Goal: Communication & Community: Ask a question

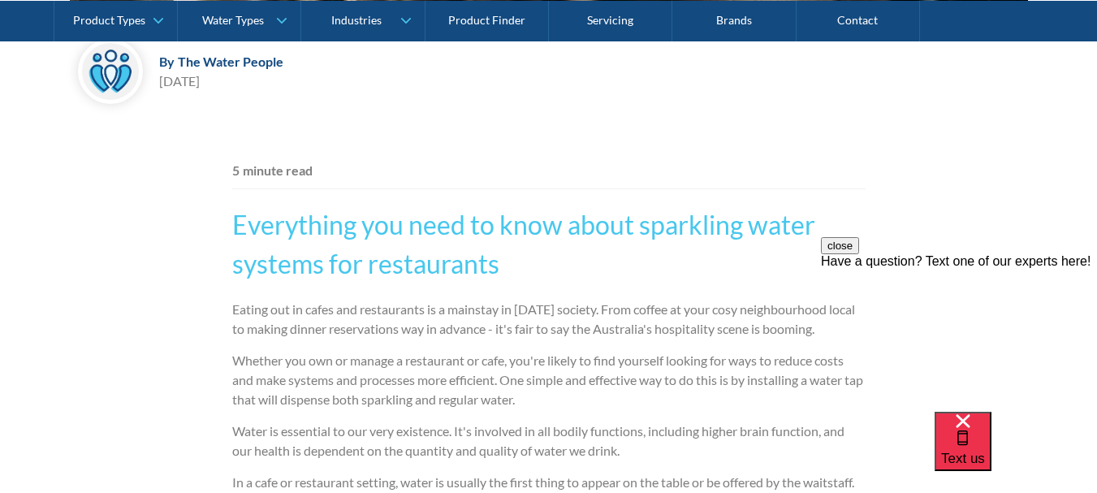
click at [957, 269] on div "Have a question? Text one of our experts here!" at bounding box center [959, 261] width 276 height 15
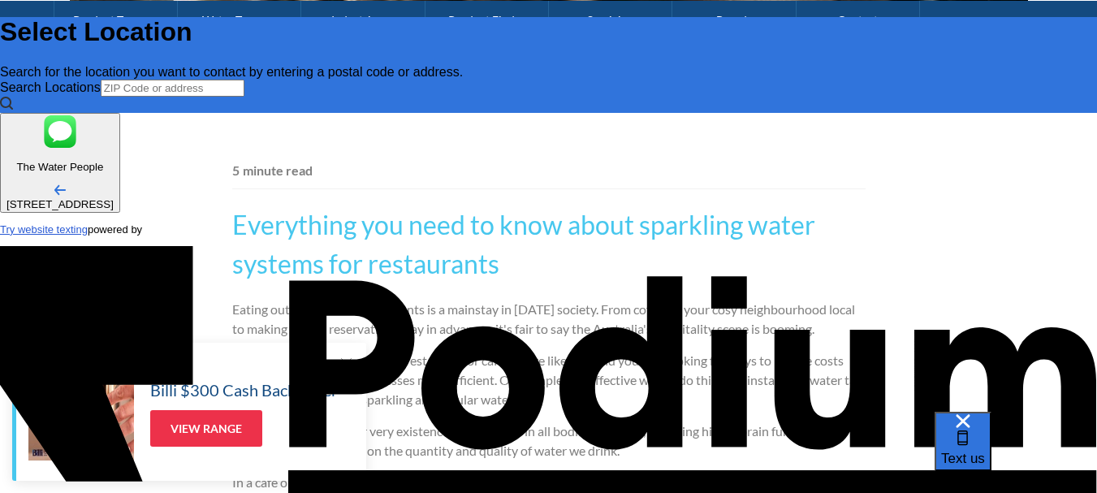
type input "[PERSON_NAME]"
type Phone "0449 752 786"
type textarea "x"
type textarea "H"
type textarea "x"
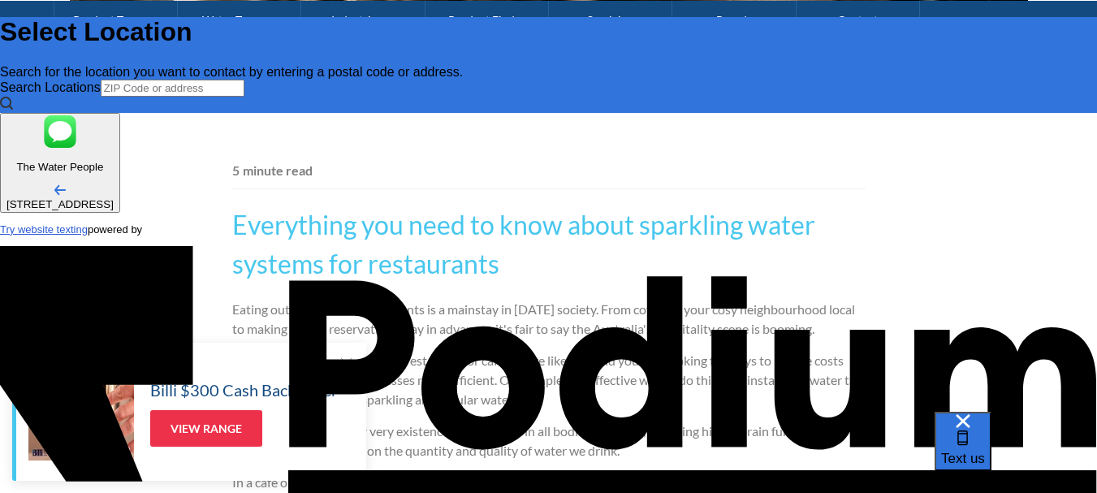
type textarea "Hii"
type textarea "x"
type textarea "Hii"
type textarea "x"
type textarea "Hii 0"
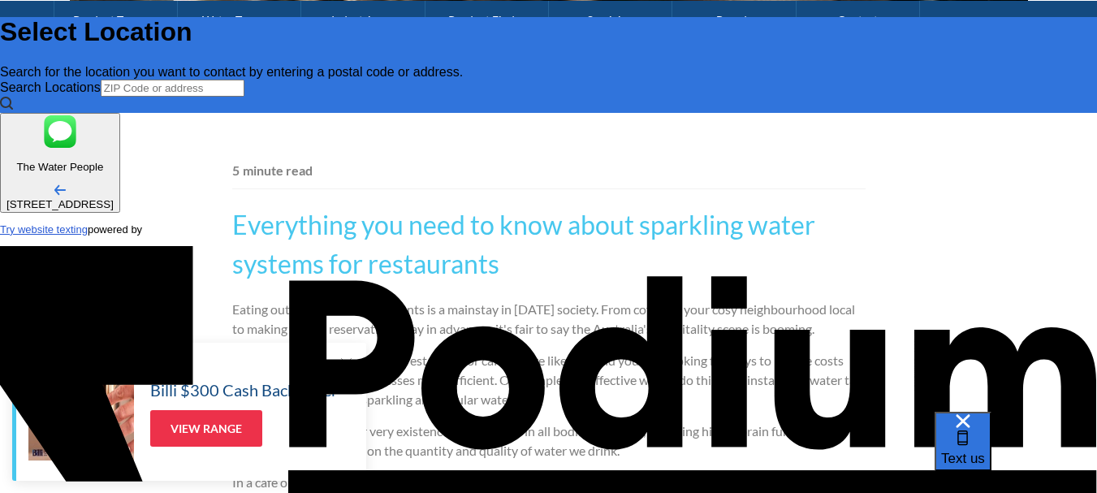
type textarea "Hii 0"
type textarea "x"
type textarea "Hii 0 o"
type textarea "x"
type textarea "Hii 0"
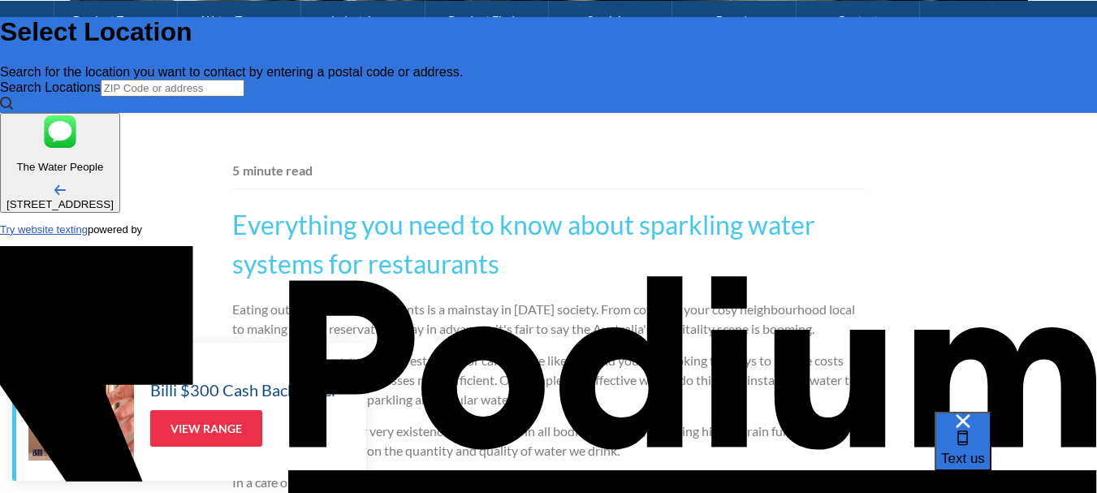
type textarea "x"
type textarea "Hii I"
type textarea "x"
type textarea "Hii I"
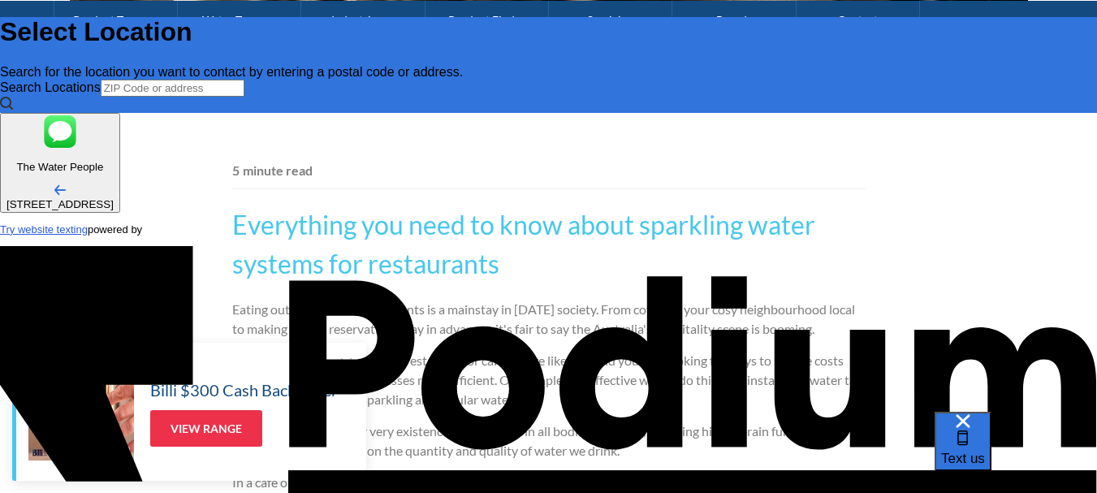
type textarea "x"
type textarea "Hii I a,"
type textarea "x"
type textarea "Hii I a, l;"
type textarea "x"
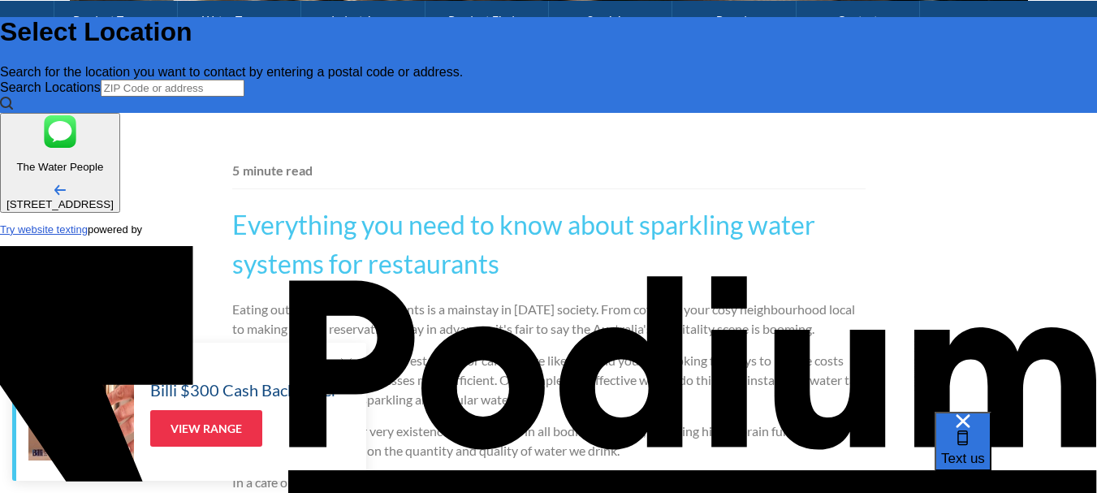
type textarea "Hii I a,"
type textarea "x"
type textarea "Hii I a,"
type textarea "x"
type textarea "Hii I am"
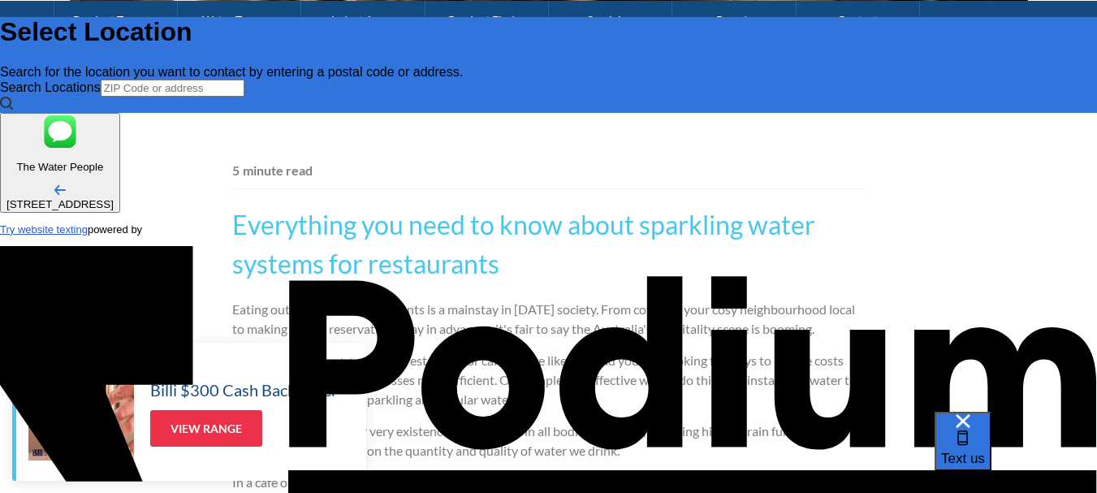
type textarea "Hii I am"
type textarea "x"
type textarea "Hii I am lo"
type textarea "Hii I am loo"
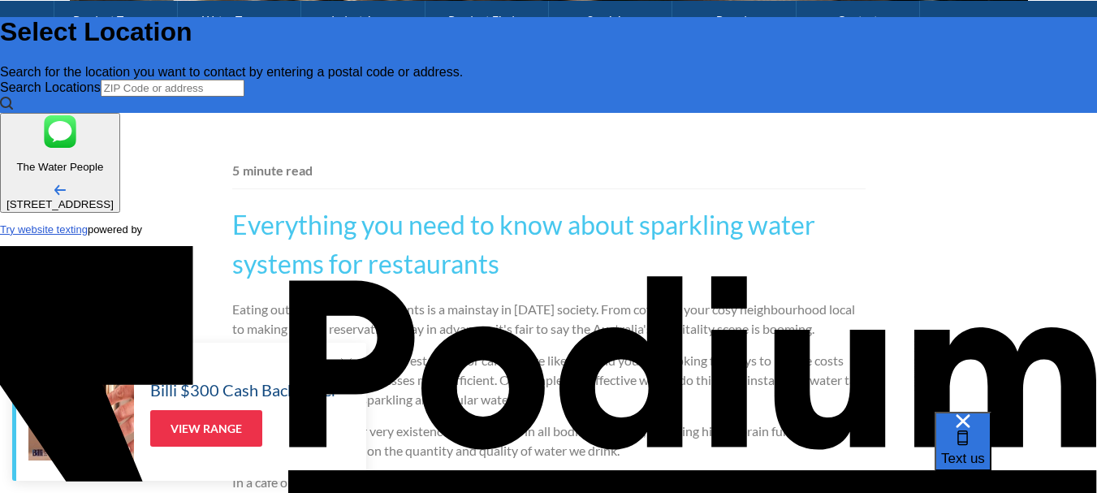
type textarea "x"
type textarea "Hii I am looki"
type textarea "x"
type textarea "Hii I am lookin"
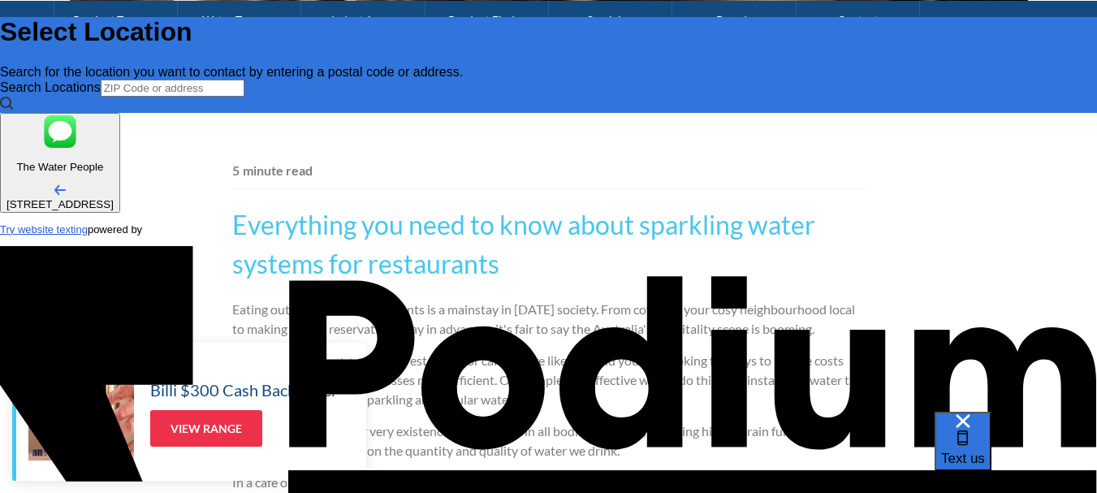
type textarea "x"
type textarea "Hii I am lookinb"
type textarea "x"
type textarea "Hii I am looking"
type textarea "x"
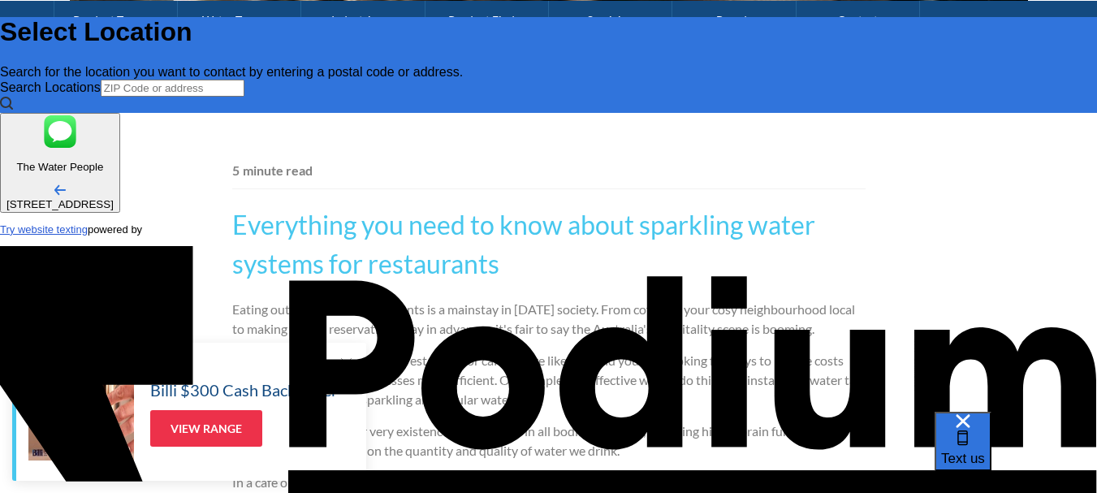
type textarea "Hii I am looking f"
type textarea "x"
type textarea "Hii I am looking for"
type textarea "x"
type textarea "Hii I am looking for a"
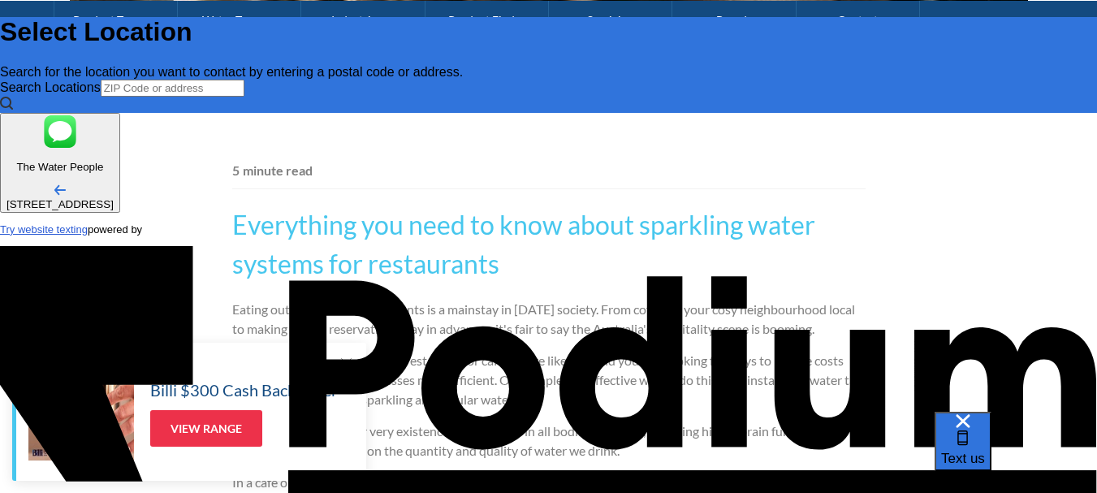
type textarea "x"
type textarea "Hii I am looking for a"
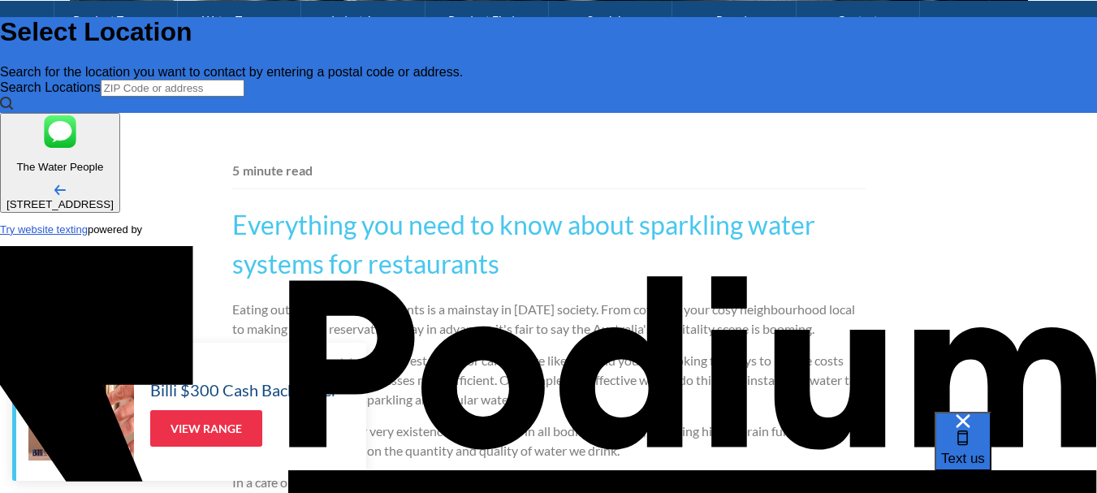
type textarea "x"
type textarea "Hii I am looking for"
type textarea "x"
type textarea "Hii I am looking fo"
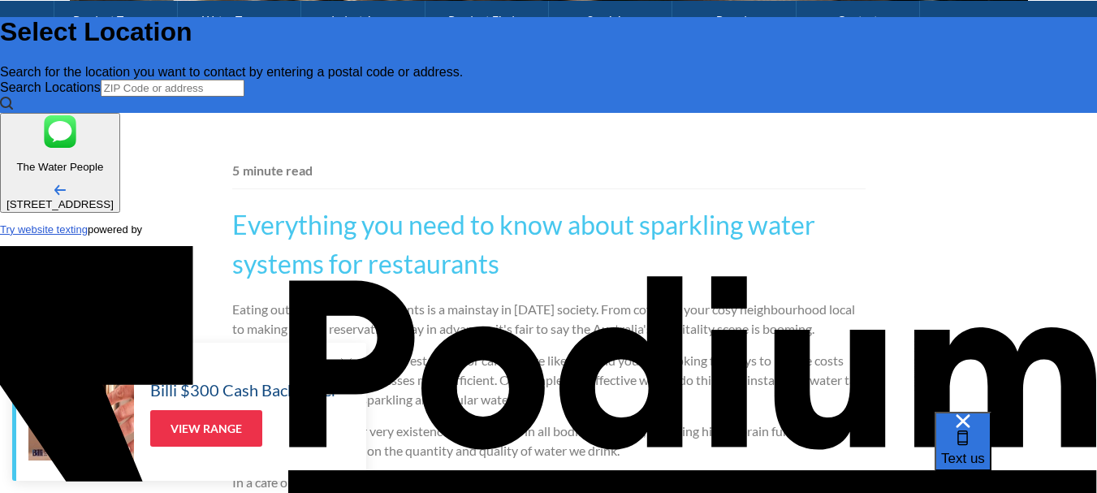
type textarea "x"
type textarea "Hii I am looking for"
type textarea "x"
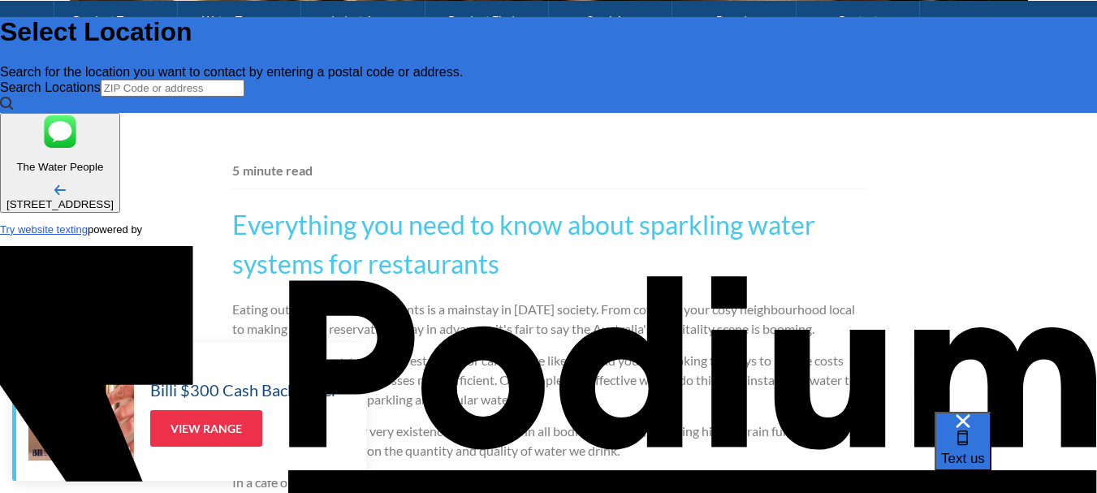
type textarea "x"
type textarea "Hii I am looking for wa"
type textarea "x"
type textarea "Hii I am looking for wate"
type textarea "x"
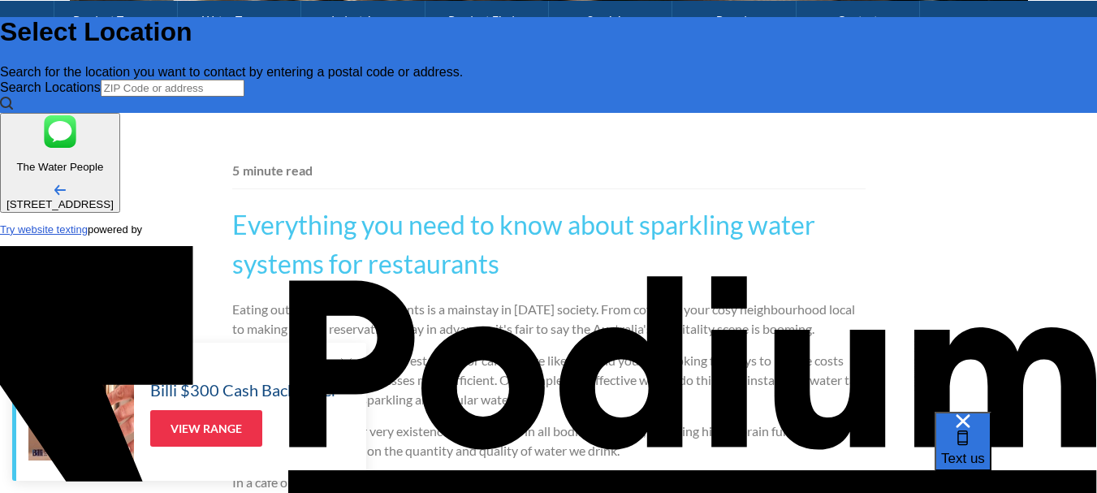
type textarea "Hii I am looking for water"
type textarea "x"
type textarea "Hii I am looking for water sy"
type textarea "x"
type textarea "Hii I am looking for water syst"
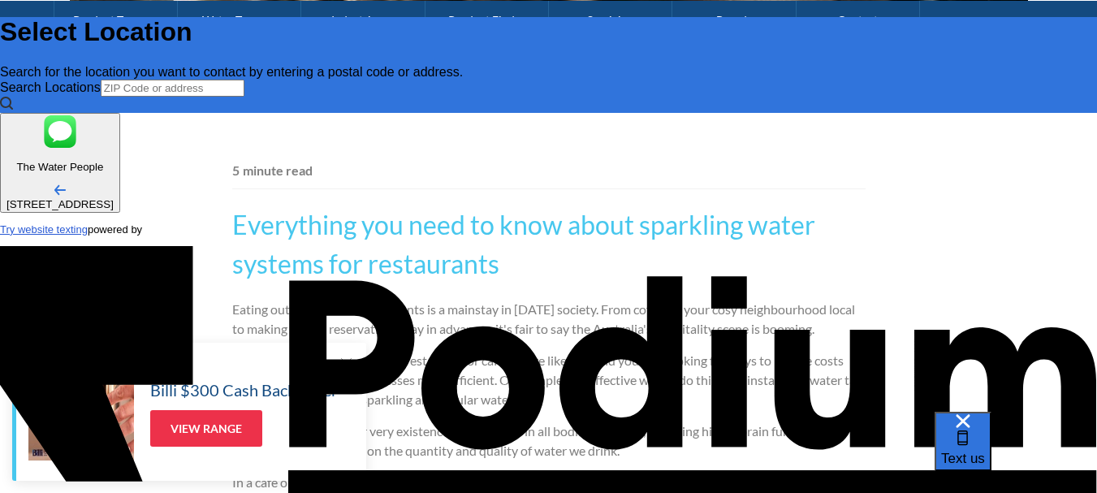
type textarea "Hii I am looking for water syste"
type textarea "x"
type textarea "Hii I am looking for water system"
type textarea "x"
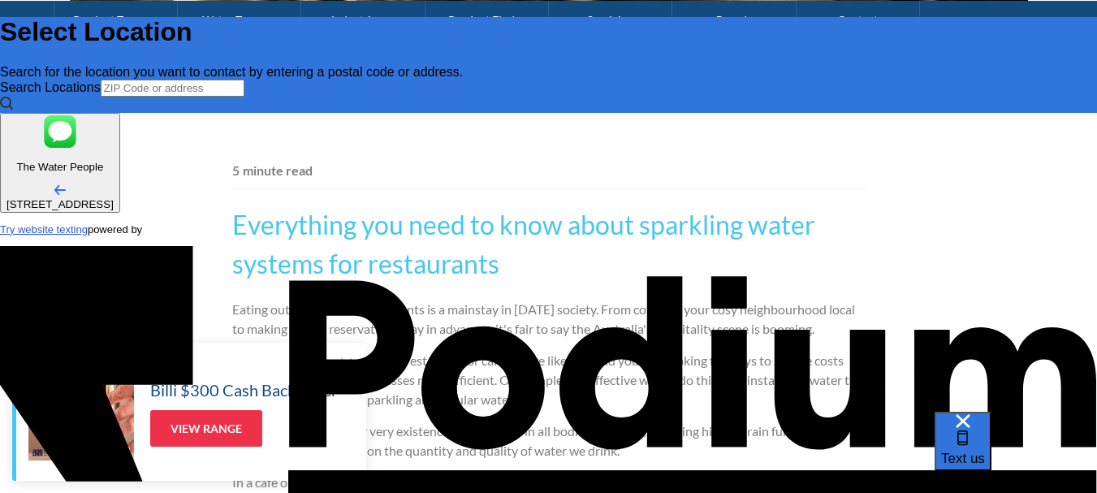
type textarea "Hii I am looking for water system for"
type textarea "x"
type textarea "Hii I am looking for water system for s"
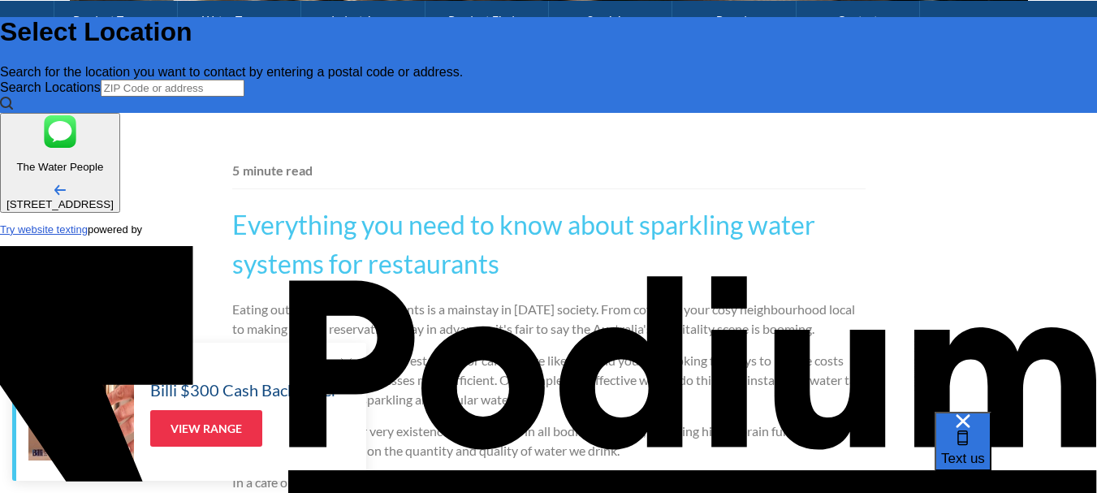
type textarea "x"
type textarea "Hii I am looking for water system for s"
type textarea "x"
type textarea "Hii I am looking for water system for c"
type textarea "x"
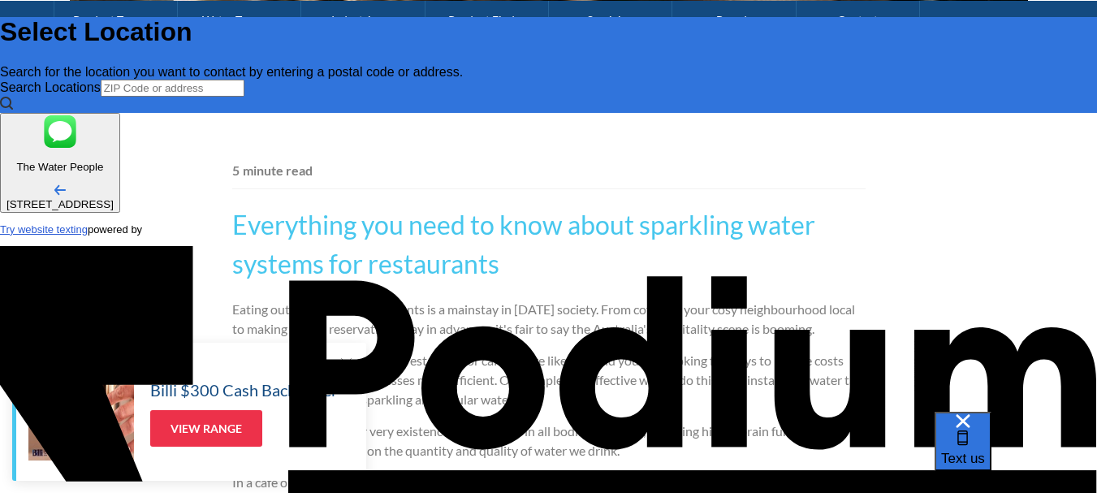
type textarea "Hii I am looking for water system for caf"
type textarea "Hii I am looking for water system for cafe"
type textarea "x"
type textarea "Hii I am looking for water system for cafe a"
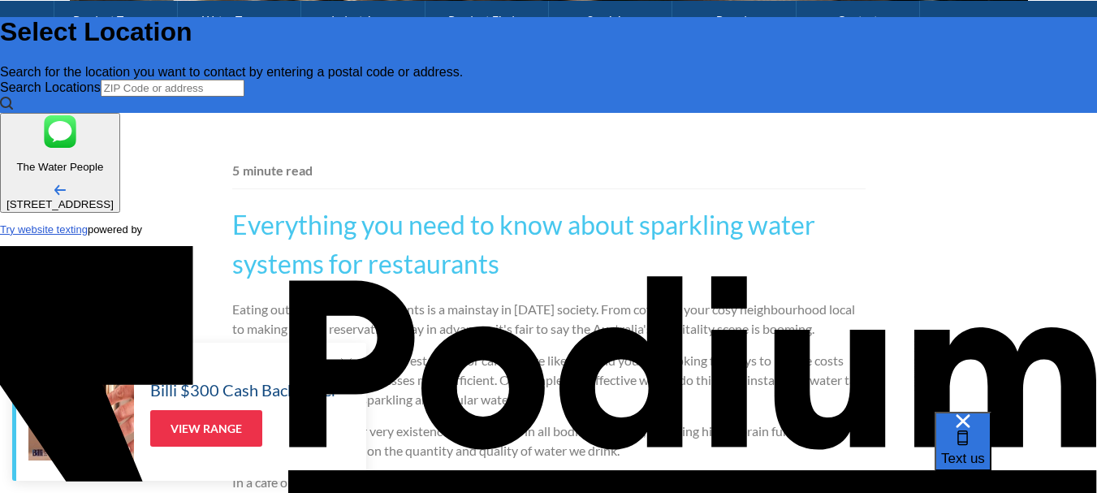
type textarea "x"
type textarea "Hii I am looking for water system for cafe and"
type textarea "Hii I am looking for water system for cafe and tr"
type textarea "x"
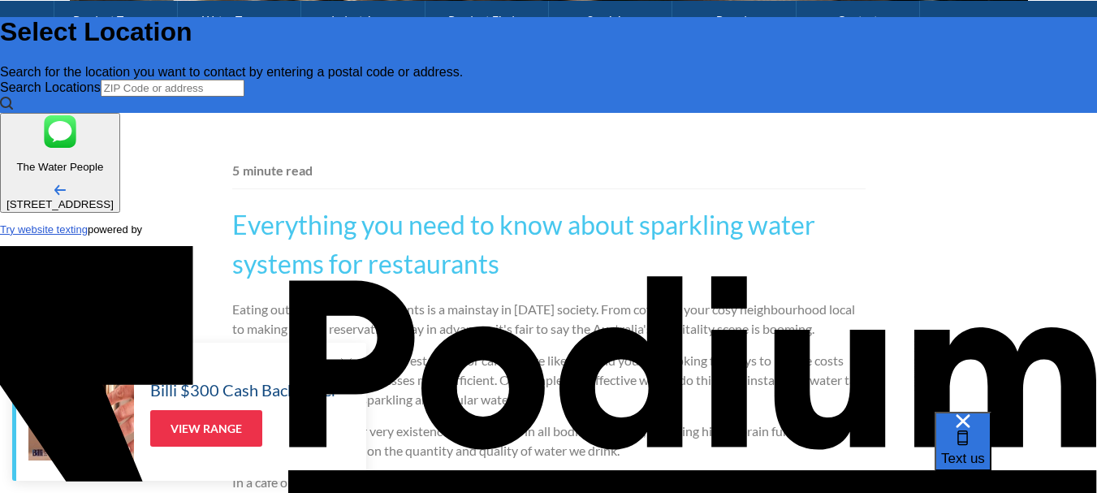
type textarea "Hii I am looking for water system for cafe and tree"
type textarea "x"
type textarea "Hii I am looking for water system for cafe and tre"
type textarea "x"
type textarea "Hii I am looking for water system for cafe and t"
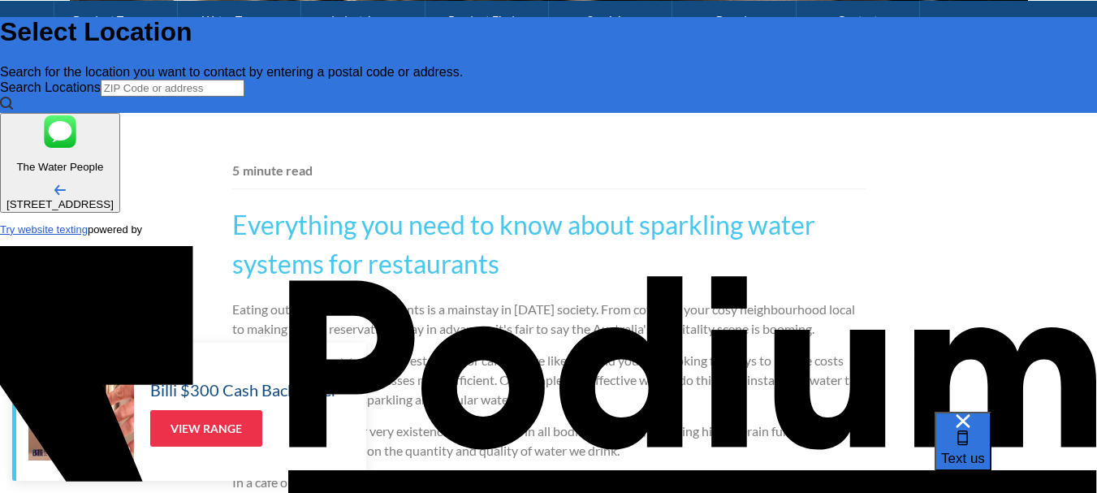
type textarea "Hii I am looking for water system for cafe and"
type textarea "x"
type textarea "Hii I am looking for water system for cafe and r"
type textarea "x"
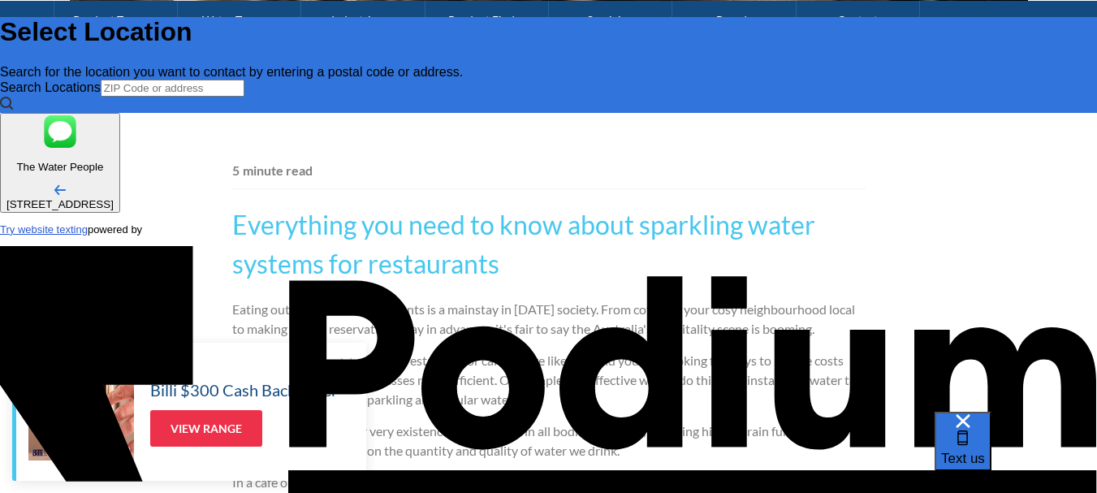
type textarea "Hii I am looking for water system for cafe and res"
type textarea "x"
type textarea "Hii I am looking for water system for cafe and resta"
type textarea "Hii I am looking for water system for cafe and restayu"
type textarea "x"
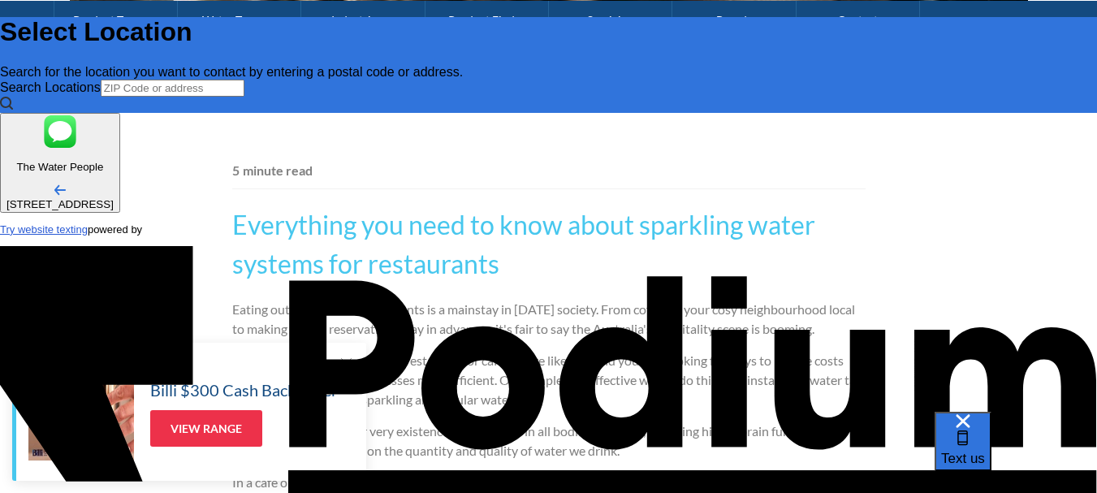
type textarea "Hii I am looking for water system for cafe and restayura"
type textarea "x"
type textarea "Hii I am looking for water system for cafe and restayurabt"
type textarea "x"
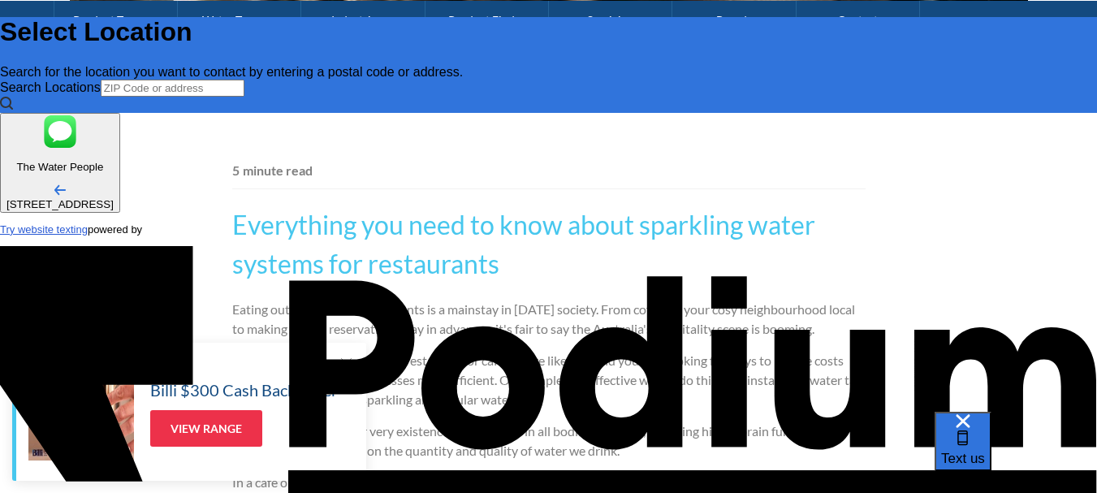
type textarea "Hii I am looking for water system for cafe and restayurabt"
type textarea "x"
type textarea "Hii I am looking for water system for cafe and restayurabt"
type textarea "x"
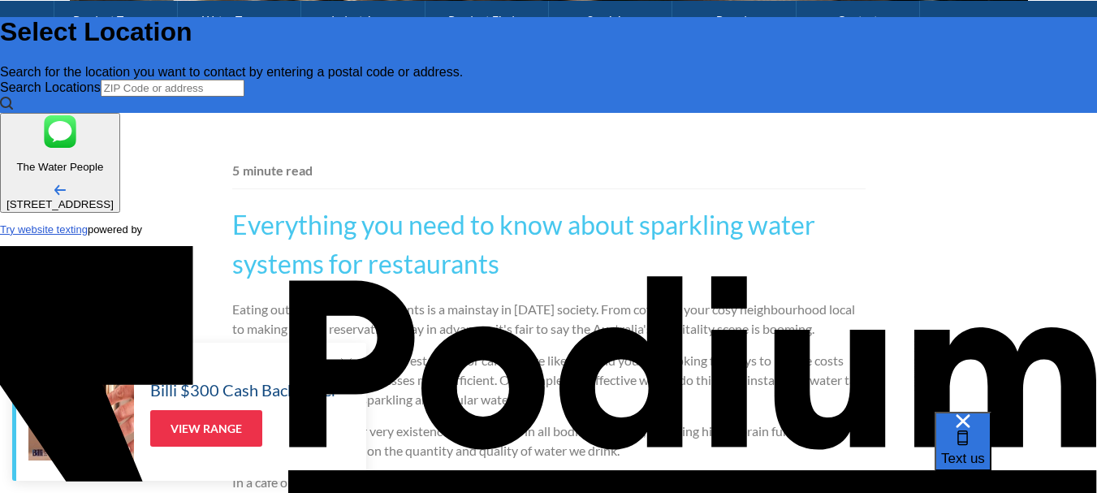
type textarea "Hii I am looking for water system for cafe and restaurant"
